Goal: Task Accomplishment & Management: Use online tool/utility

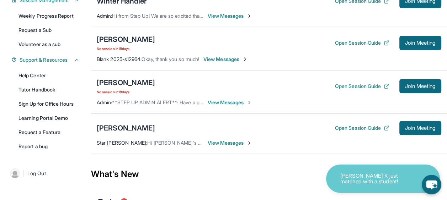
scroll to position [119, 0]
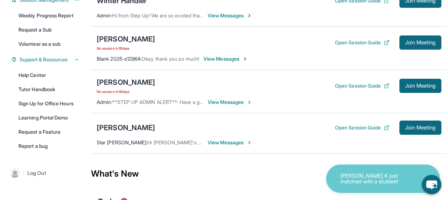
click at [340, 181] on div "[PERSON_NAME] K just matched with a student!" at bounding box center [383, 179] width 114 height 28
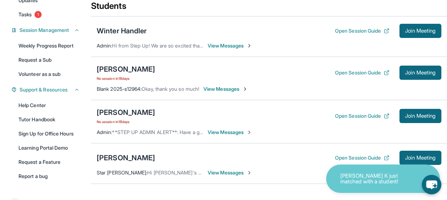
scroll to position [90, 0]
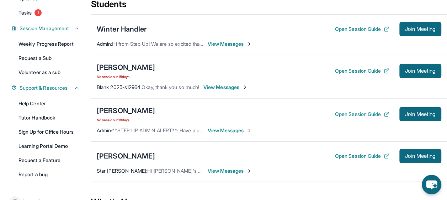
click at [338, 154] on button "Open Session Guide" at bounding box center [362, 156] width 54 height 7
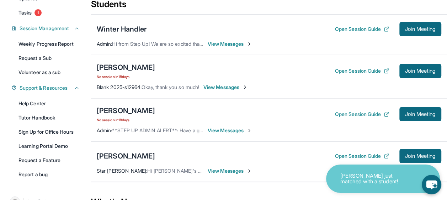
click at [422, 152] on button "Join Meeting" at bounding box center [420, 156] width 42 height 14
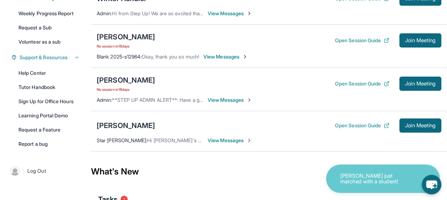
scroll to position [122, 0]
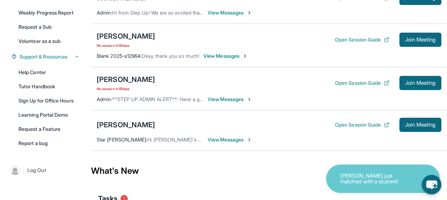
click at [136, 125] on div "[PERSON_NAME]" at bounding box center [126, 125] width 58 height 10
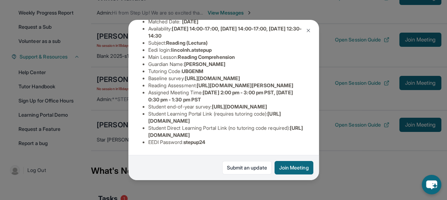
scroll to position [101, 260]
drag, startPoint x: 148, startPoint y: 84, endPoint x: 269, endPoint y: 100, distance: 122.3
click at [269, 100] on div "[PERSON_NAME] Guardian: [PERSON_NAME] Student Information [URL][DOMAIN_NAME] Pr…" at bounding box center [223, 100] width 191 height 160
copy span "[URL][DOMAIN_NAME]"
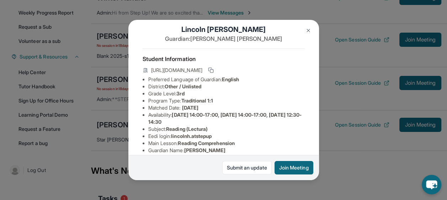
scroll to position [0, 260]
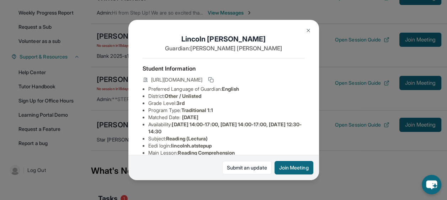
click at [238, 104] on div "[PERSON_NAME] Guardian: [PERSON_NAME] Student Information [URL][DOMAIN_NAME] Pr…" at bounding box center [223, 100] width 191 height 160
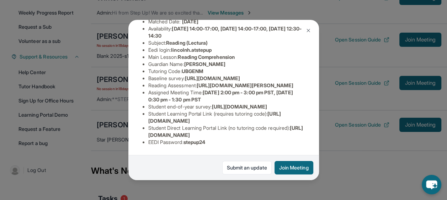
scroll to position [126, 0]
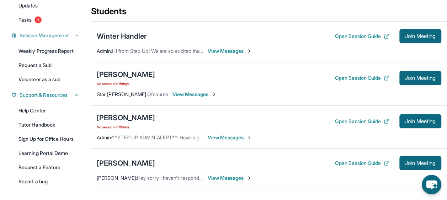
scroll to position [83, 0]
